Goal: Task Accomplishment & Management: Manage account settings

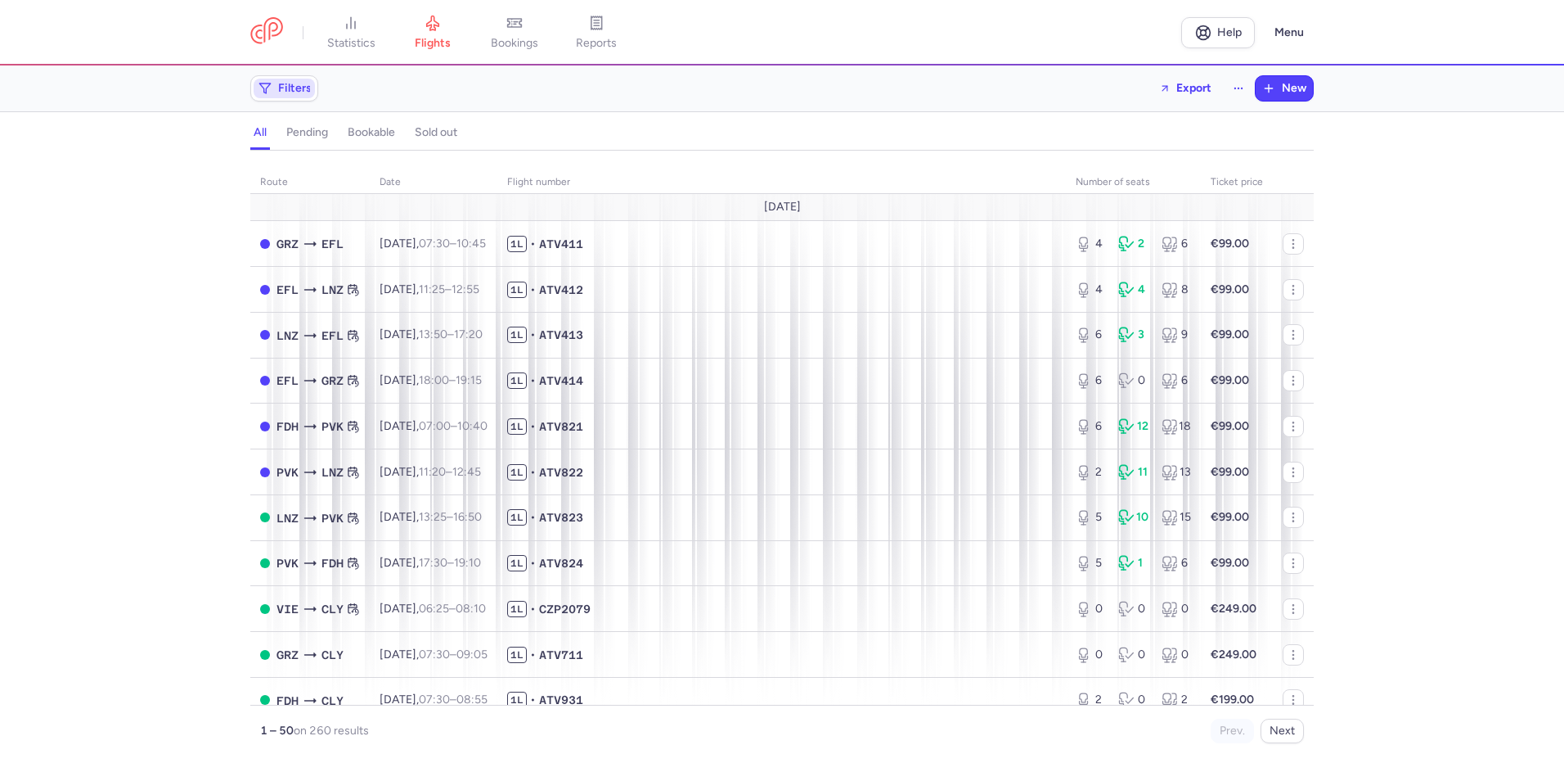
click at [273, 87] on span "Filters" at bounding box center [284, 89] width 61 height 20
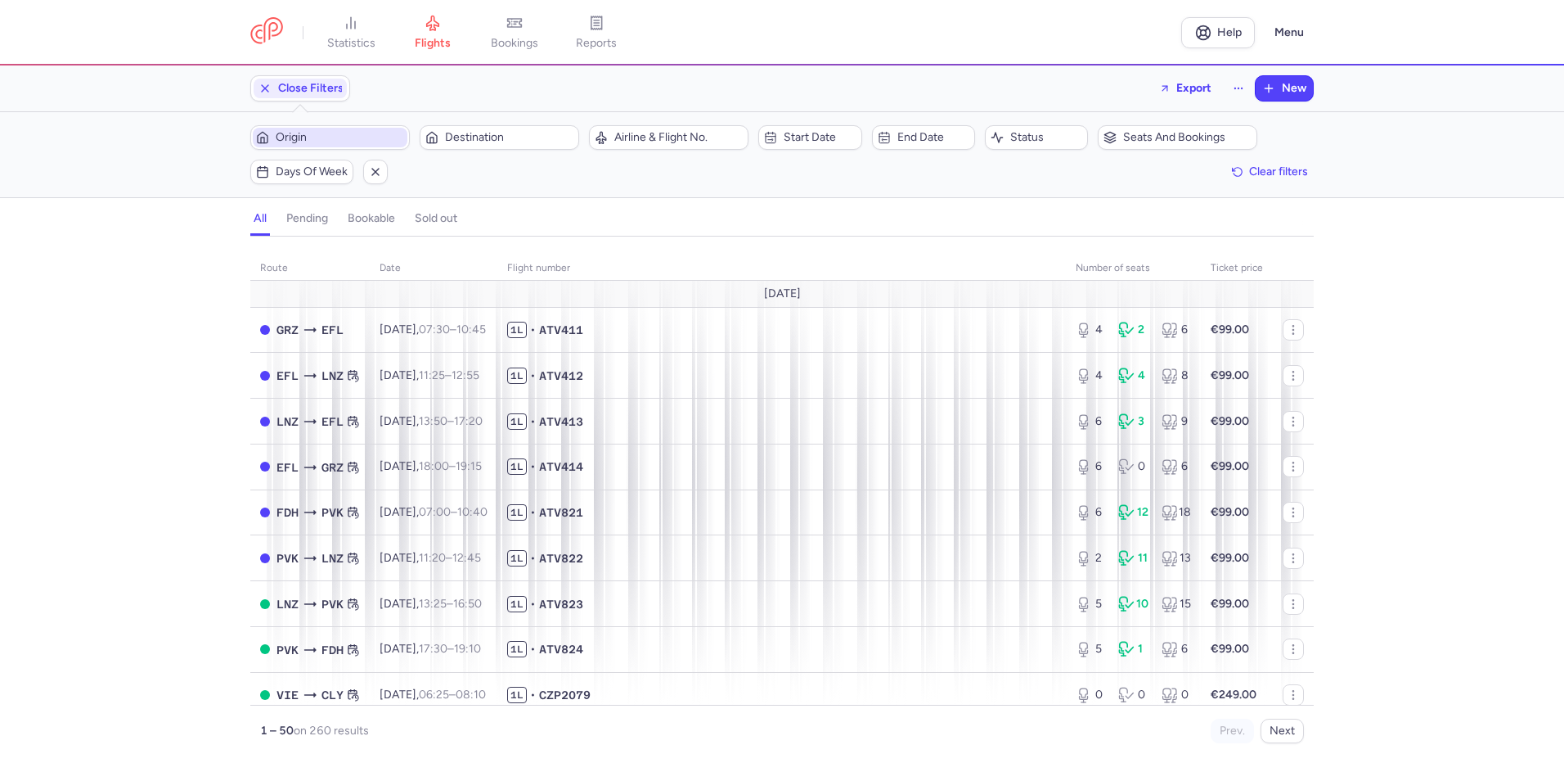
click at [307, 133] on span "Origin" at bounding box center [340, 137] width 128 height 13
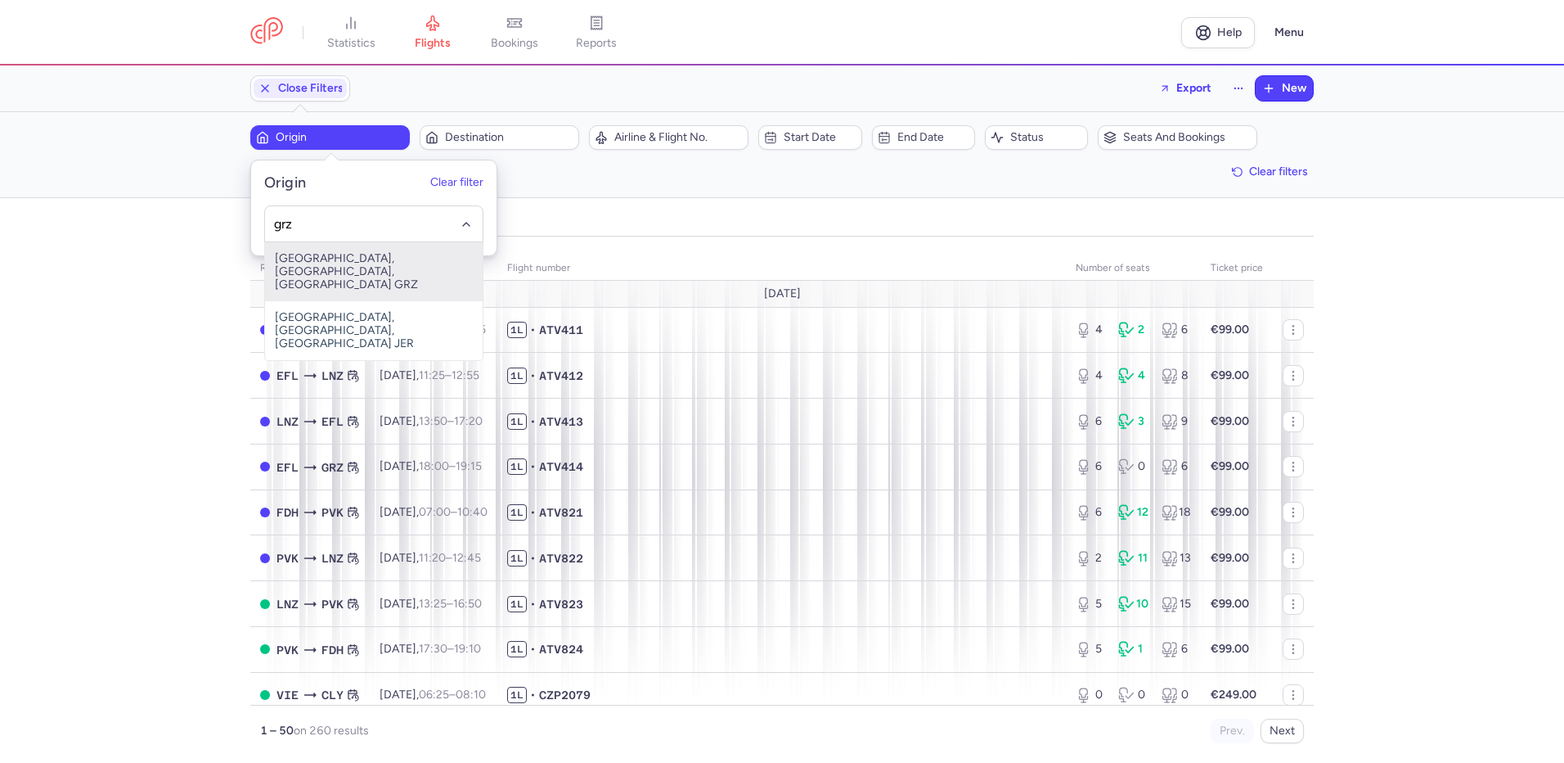
click at [320, 263] on span "[GEOGRAPHIC_DATA], [GEOGRAPHIC_DATA], [GEOGRAPHIC_DATA] GRZ" at bounding box center [374, 271] width 218 height 59
type input "grz"
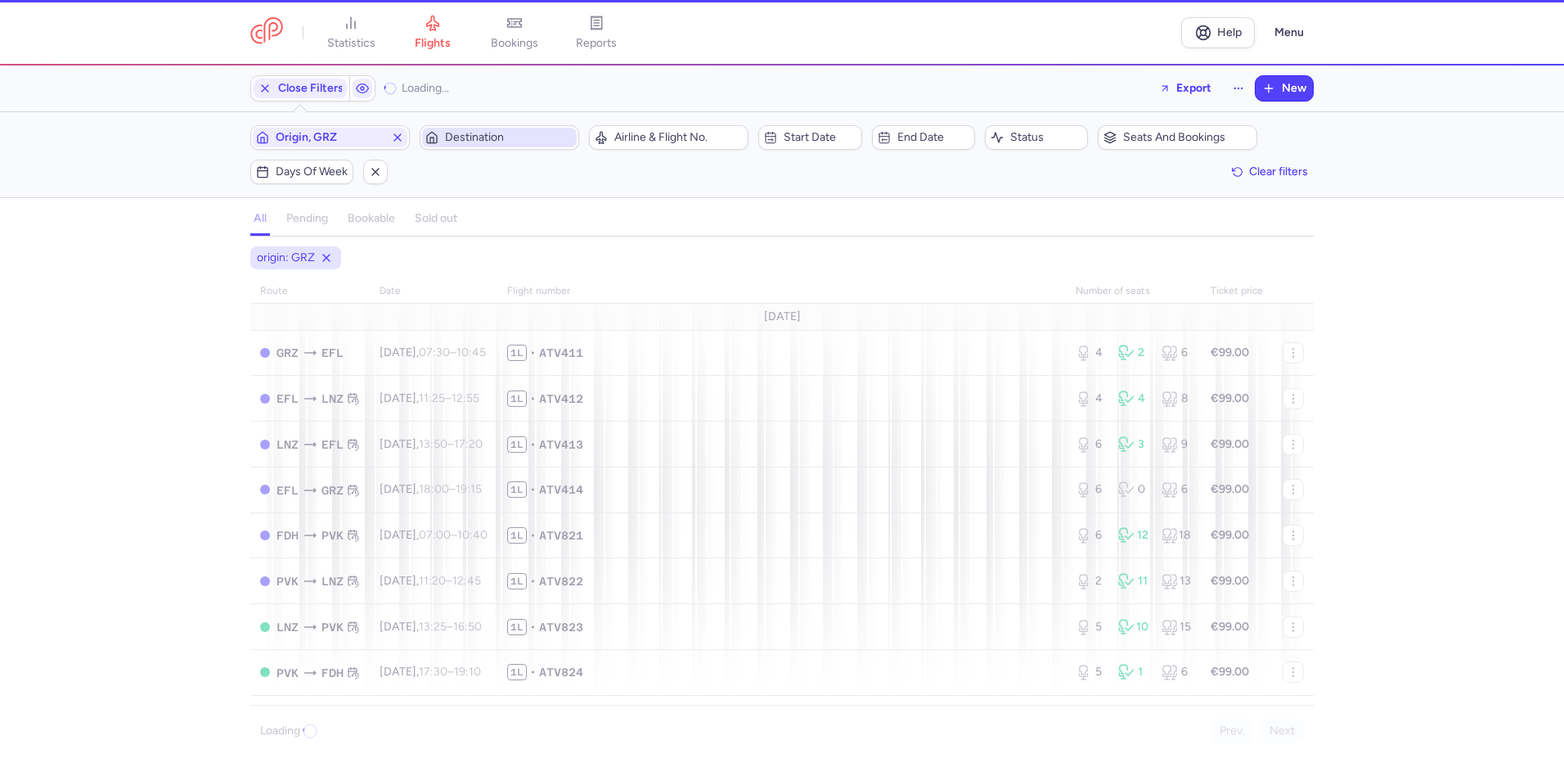
click at [473, 132] on span "Destination" at bounding box center [509, 137] width 128 height 13
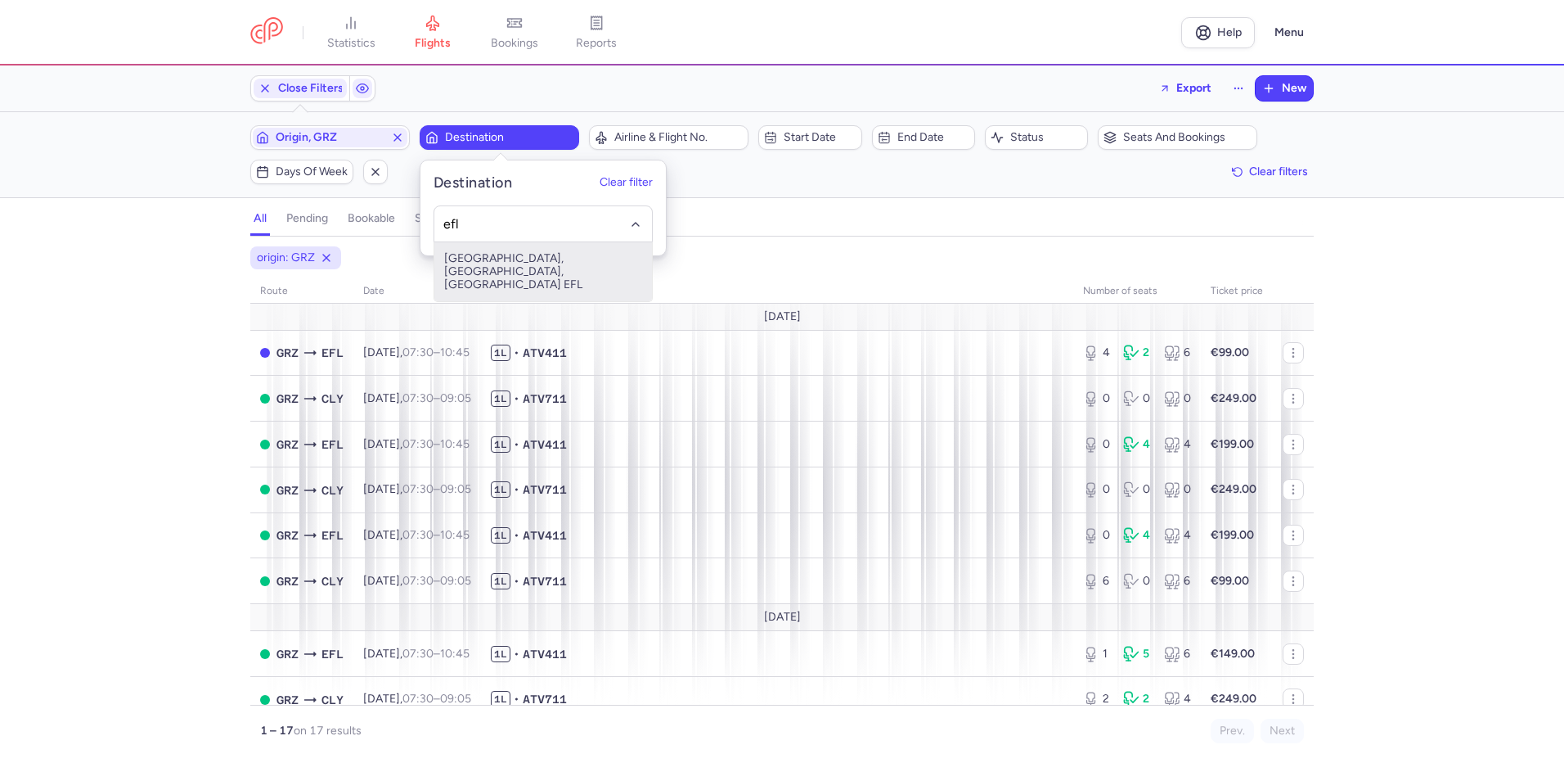
click at [506, 268] on span "[GEOGRAPHIC_DATA], [GEOGRAPHIC_DATA], [GEOGRAPHIC_DATA] EFL" at bounding box center [543, 271] width 218 height 59
type input "efl"
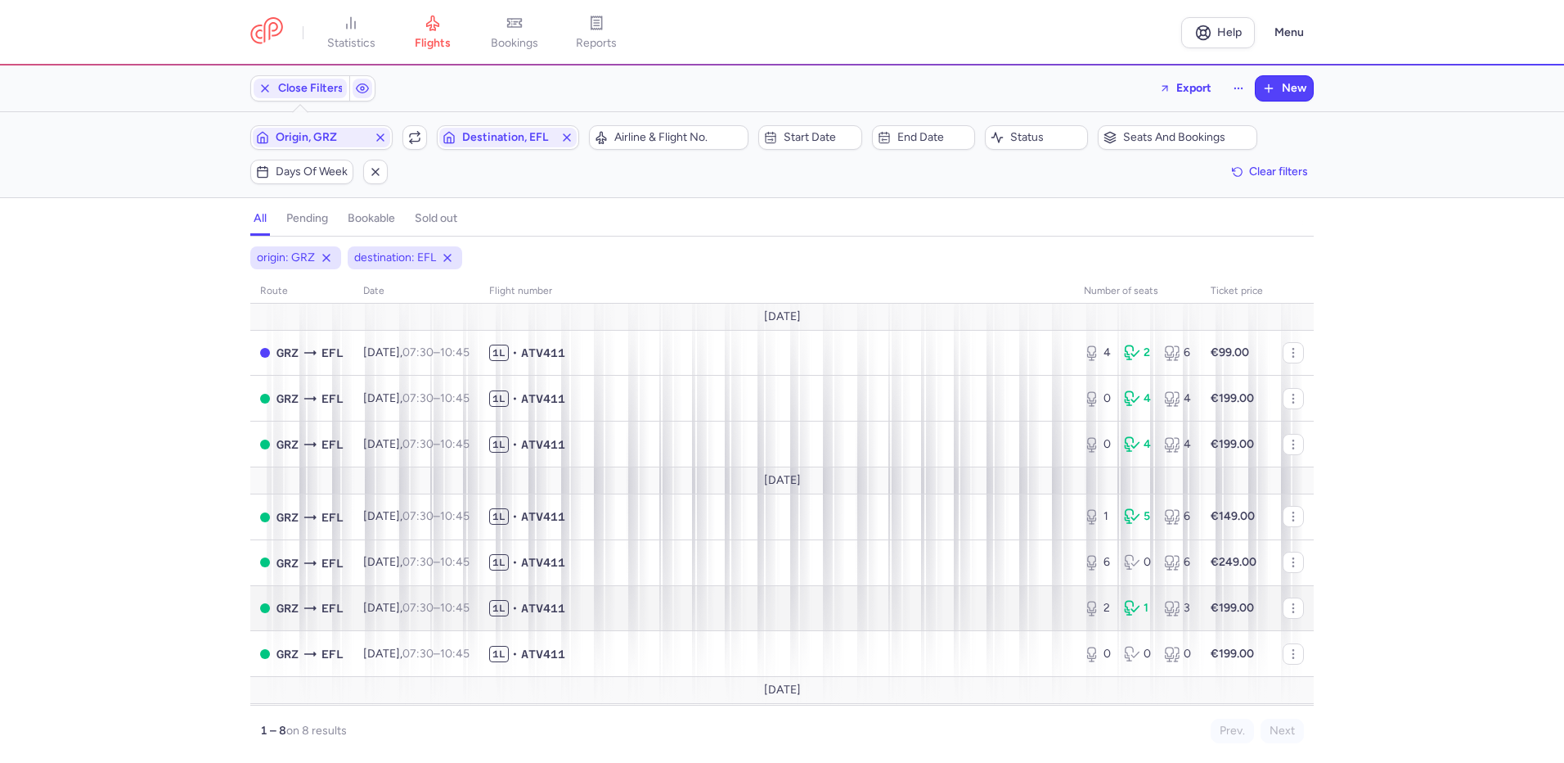
scroll to position [44, 0]
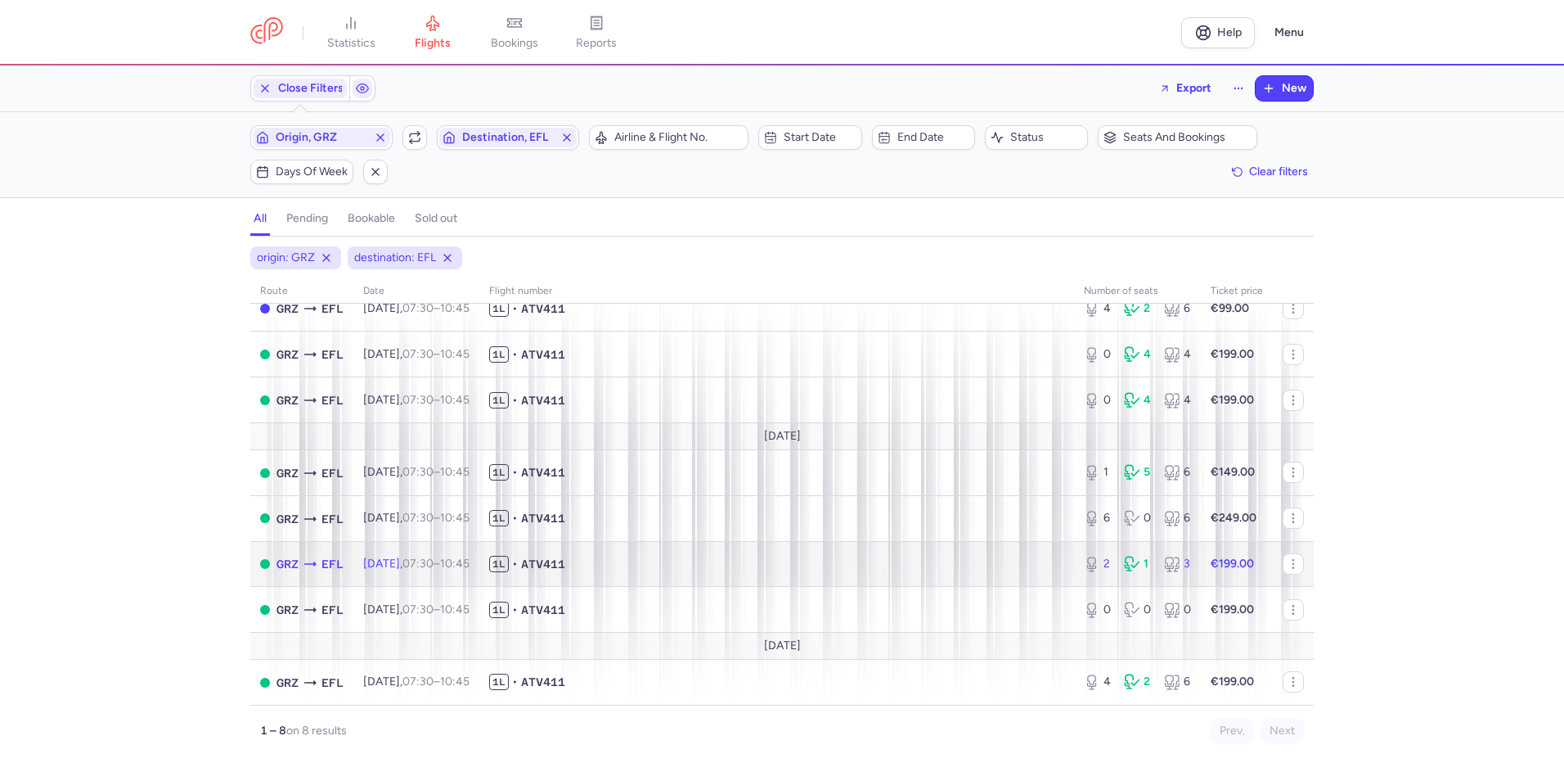
click at [751, 562] on span "1L • ATV411" at bounding box center [776, 564] width 575 height 16
select select "days"
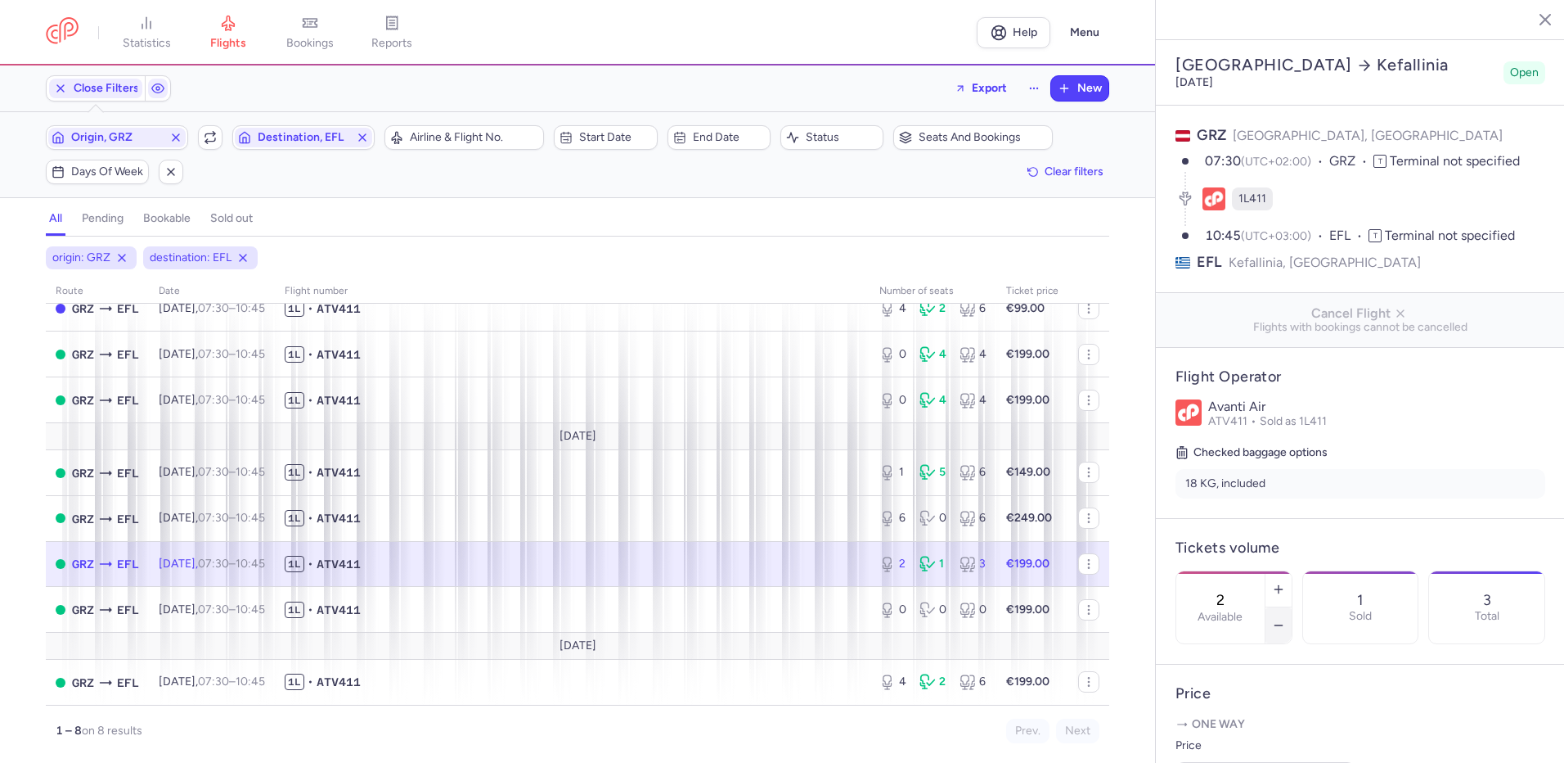
click at [1285, 619] on icon "button" at bounding box center [1278, 625] width 13 height 13
type input "0"
click at [1247, 724] on span "Save changes" at bounding box center [1230, 730] width 81 height 15
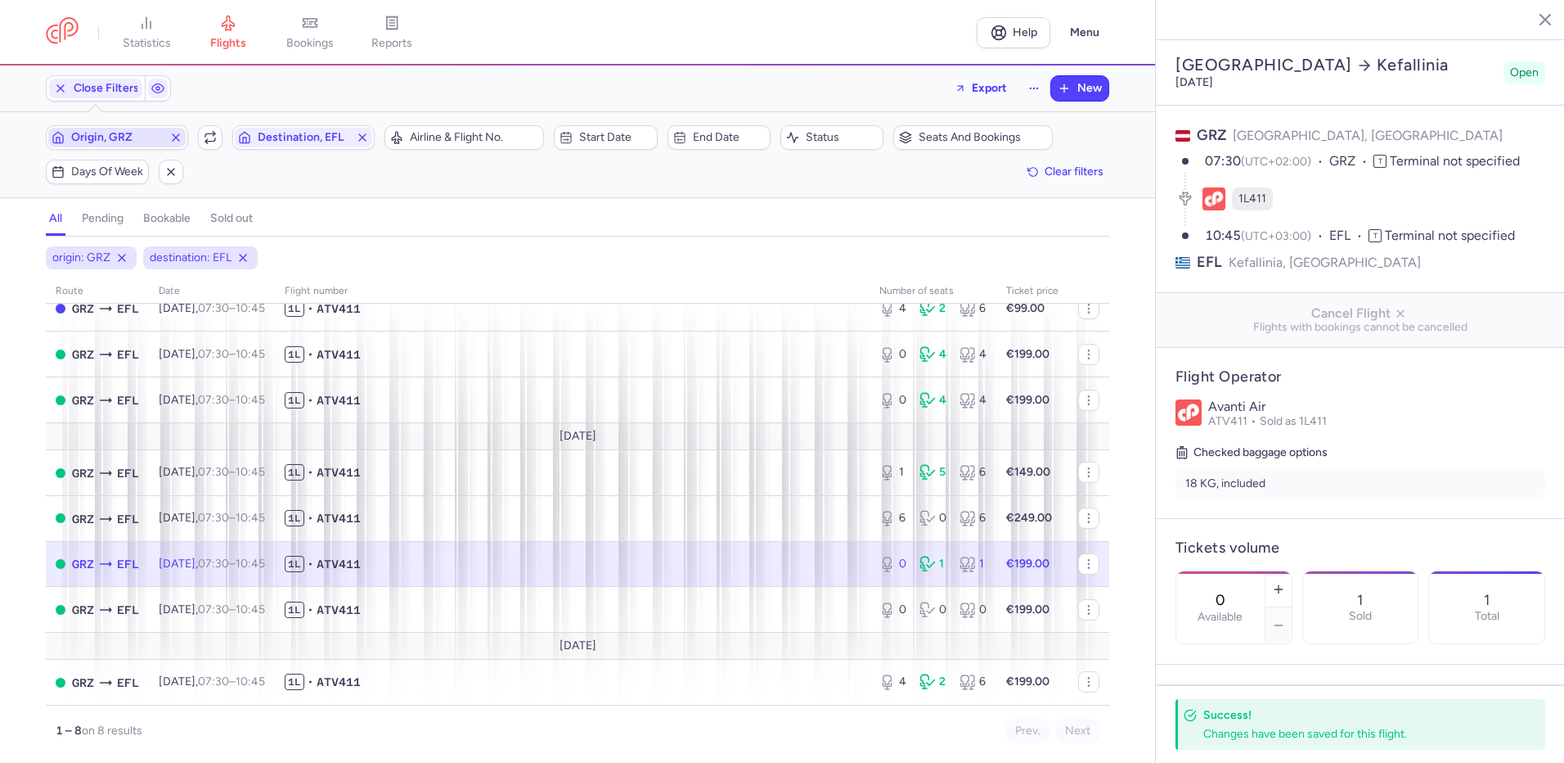
click at [141, 133] on span "Origin, GRZ" at bounding box center [117, 137] width 92 height 13
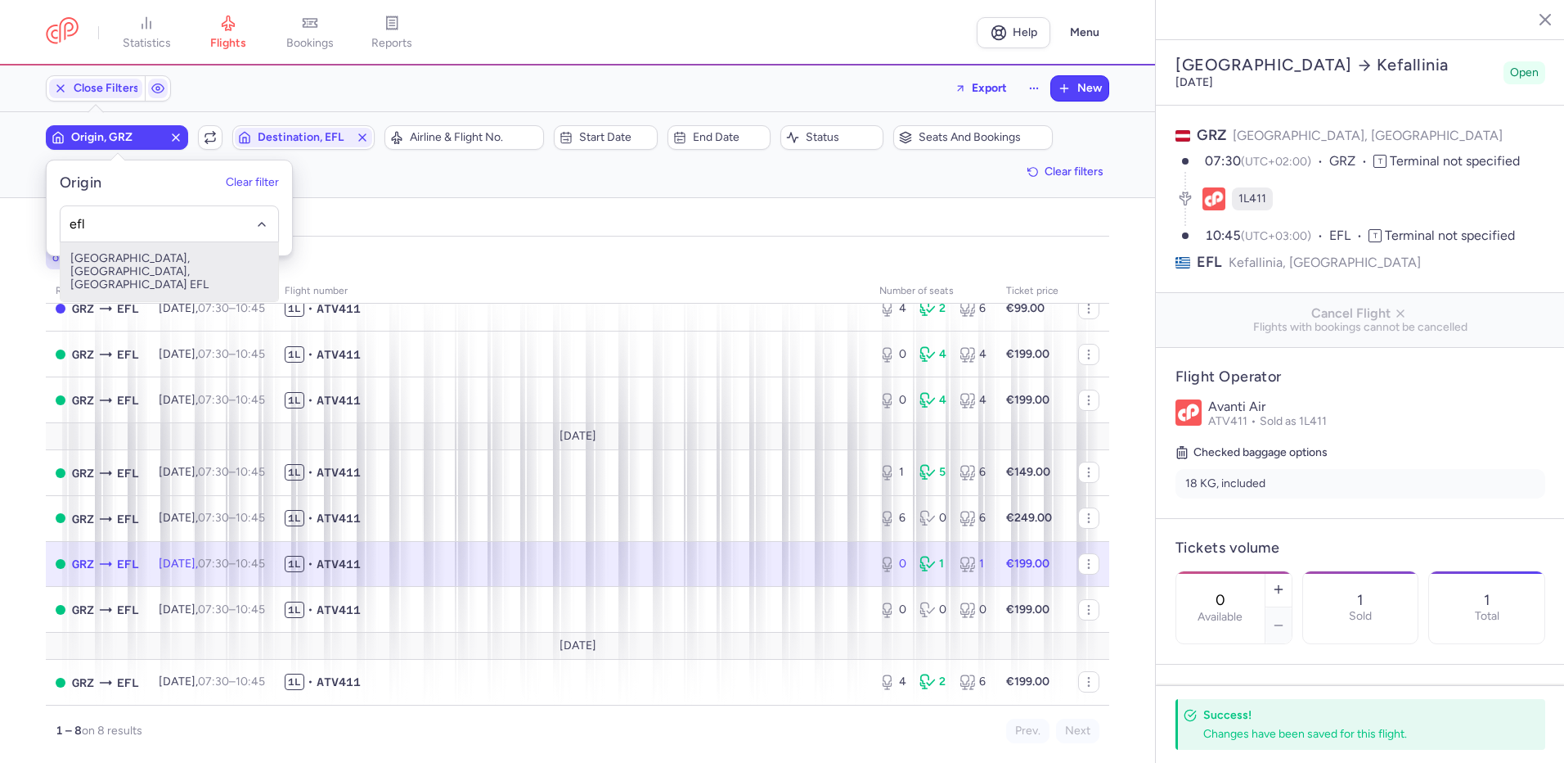
click at [214, 269] on span "[GEOGRAPHIC_DATA], [GEOGRAPHIC_DATA], [GEOGRAPHIC_DATA] EFL" at bounding box center [170, 271] width 218 height 59
type input "efl"
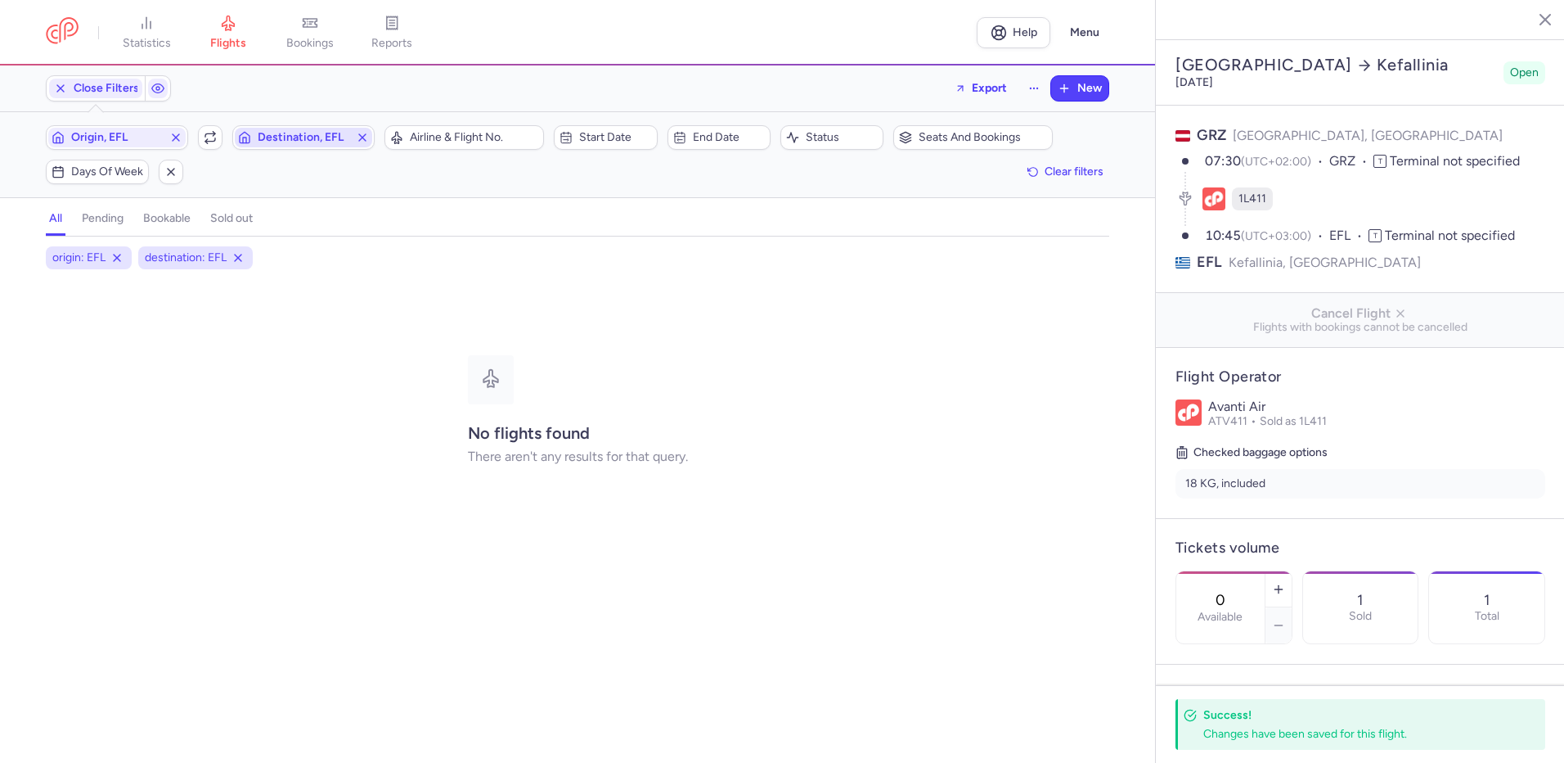
click at [329, 132] on span "Destination, EFL" at bounding box center [303, 138] width 137 height 20
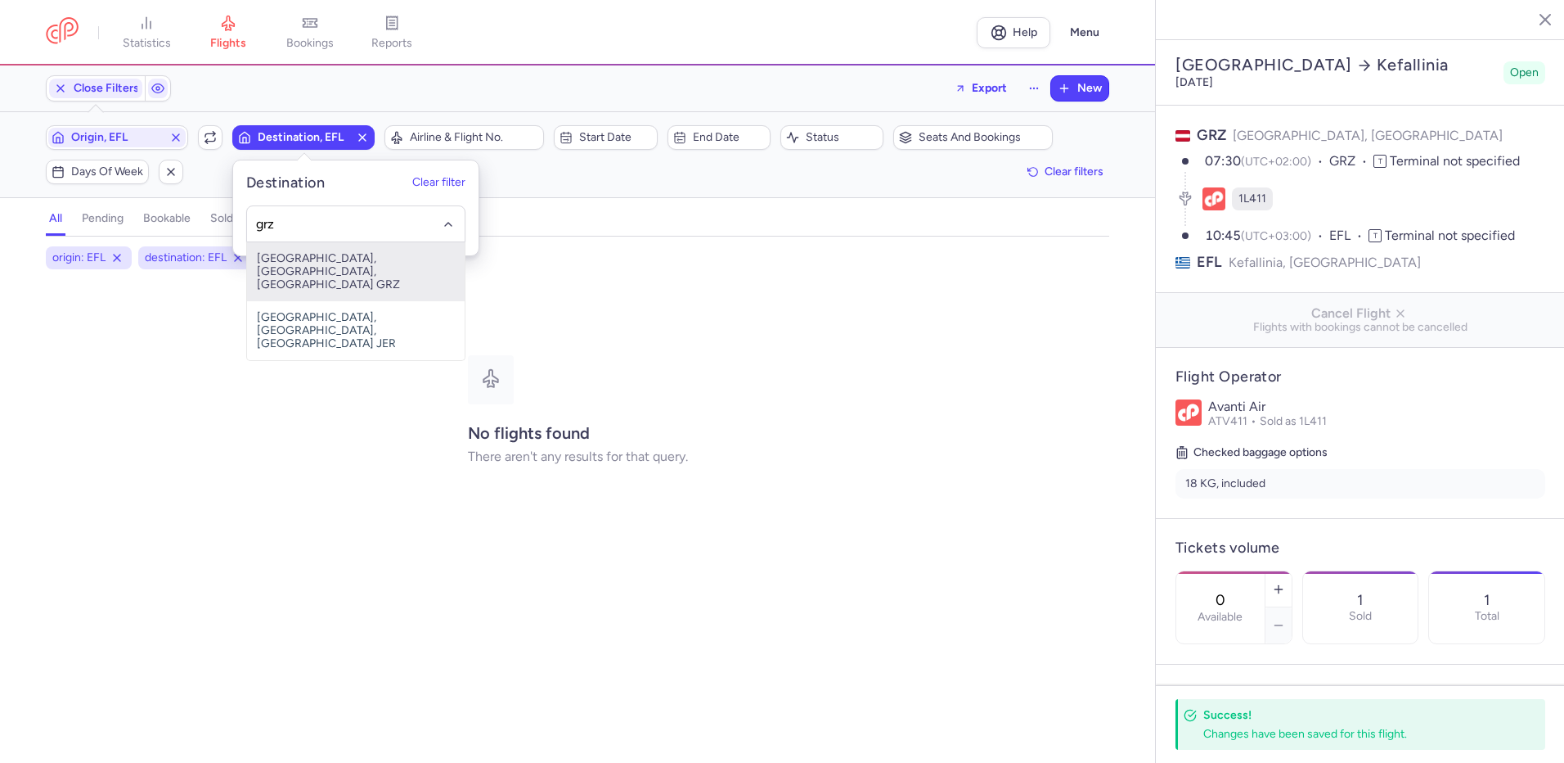
click at [348, 253] on span "[GEOGRAPHIC_DATA], [GEOGRAPHIC_DATA], [GEOGRAPHIC_DATA] GRZ" at bounding box center [356, 271] width 218 height 59
type input "grz"
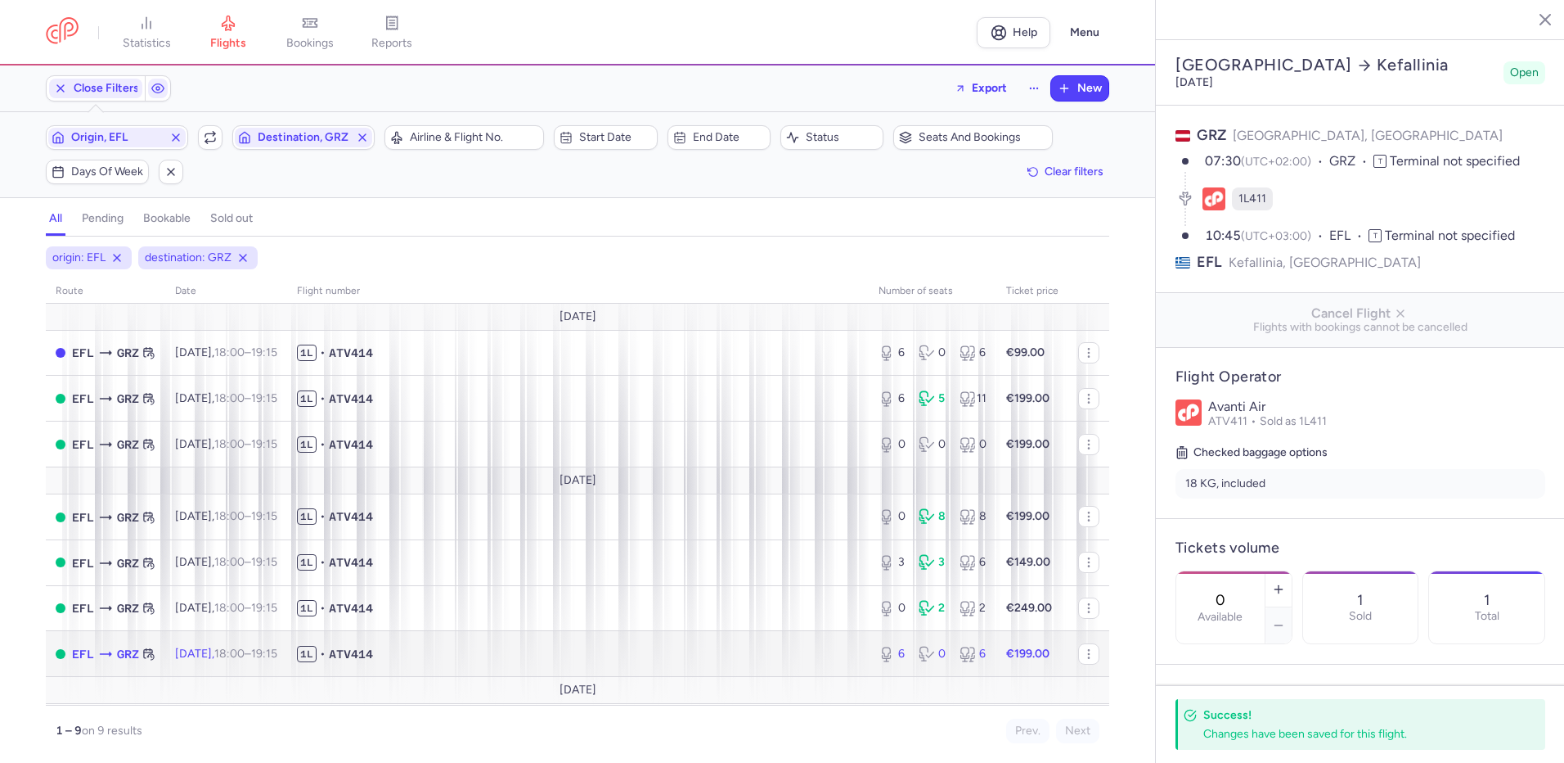
click at [628, 649] on span "1L • ATV414" at bounding box center [578, 654] width 562 height 16
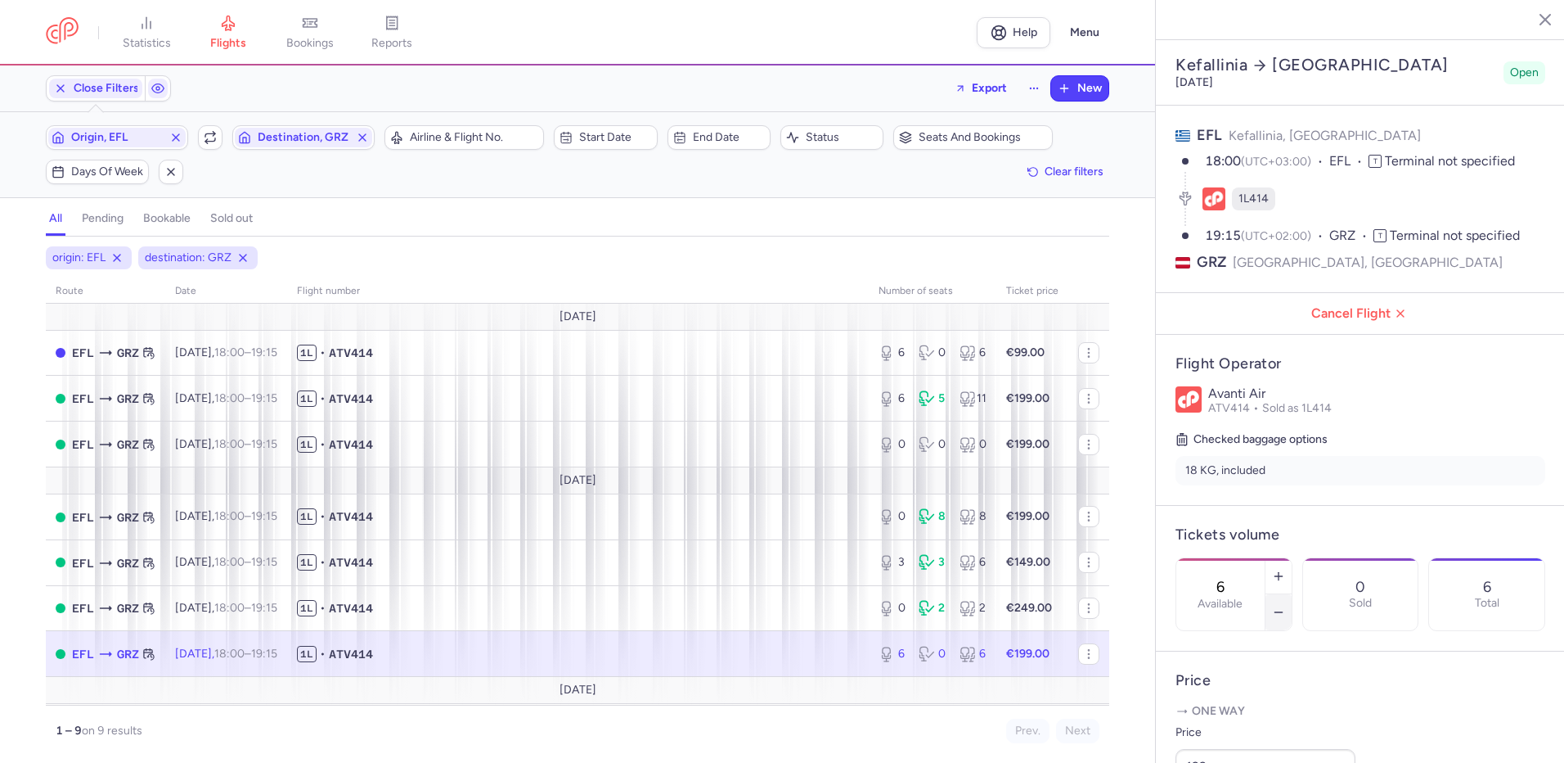
click at [1292, 594] on button "button" at bounding box center [1279, 612] width 26 height 36
click at [1285, 606] on icon "button" at bounding box center [1278, 612] width 13 height 13
type input "3"
click at [1231, 732] on span "Save changes" at bounding box center [1230, 730] width 81 height 15
